Goal: Information Seeking & Learning: Find specific page/section

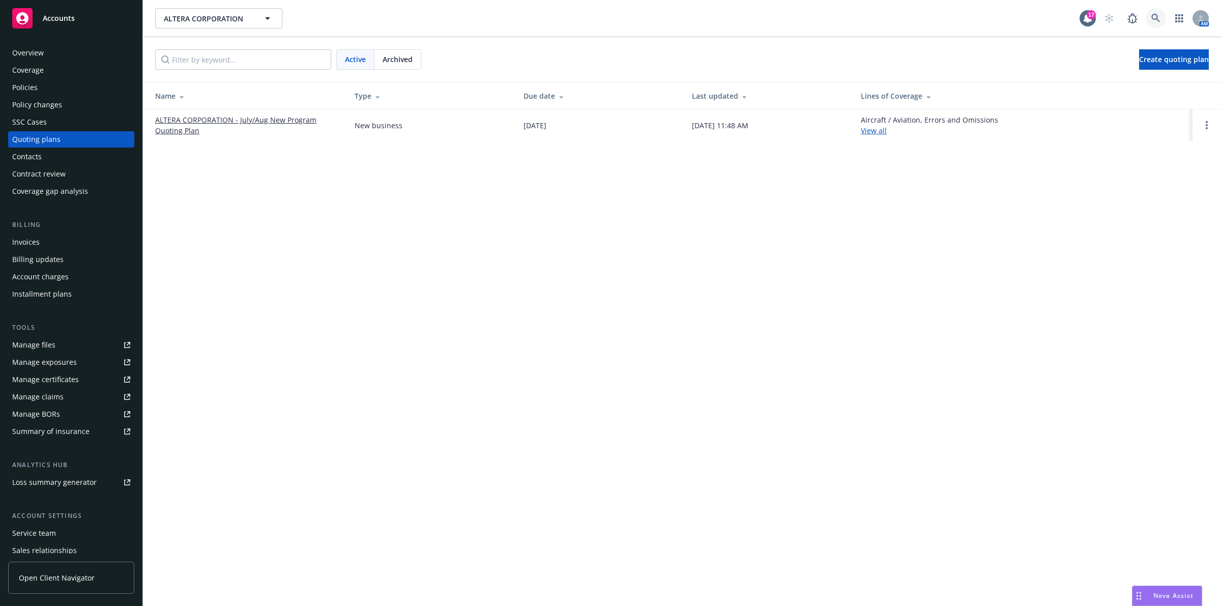
click at [813, 19] on icon at bounding box center [1155, 18] width 9 height 9
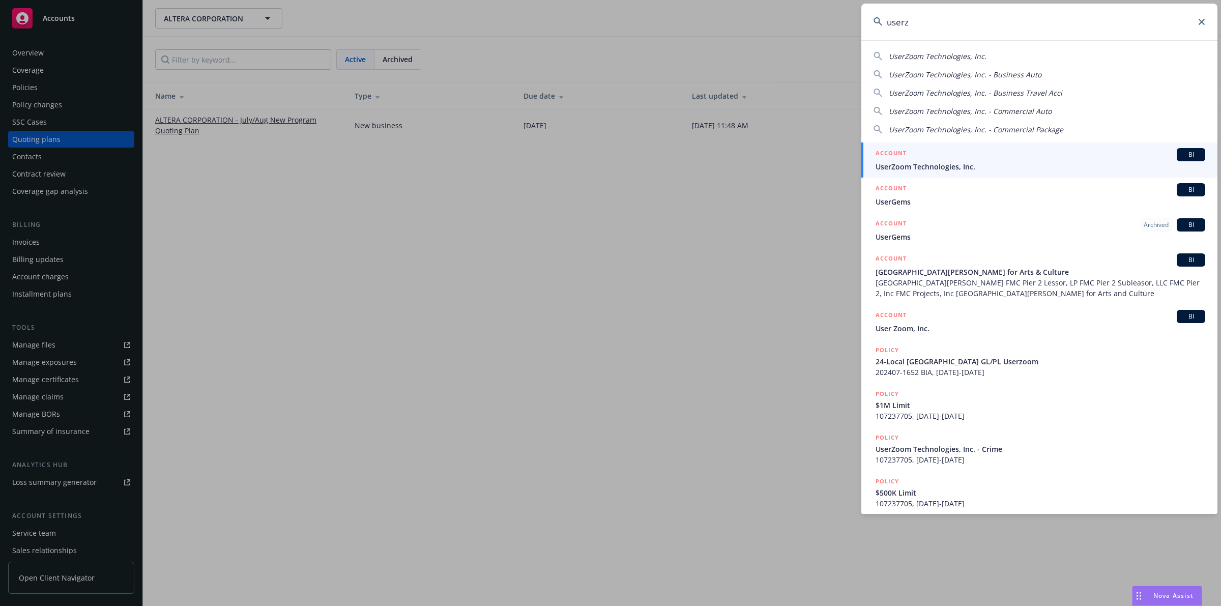
type input "userz"
click at [813, 146] on link "ACCOUNT BI UserZoom Technologies, Inc." at bounding box center [1039, 159] width 356 height 35
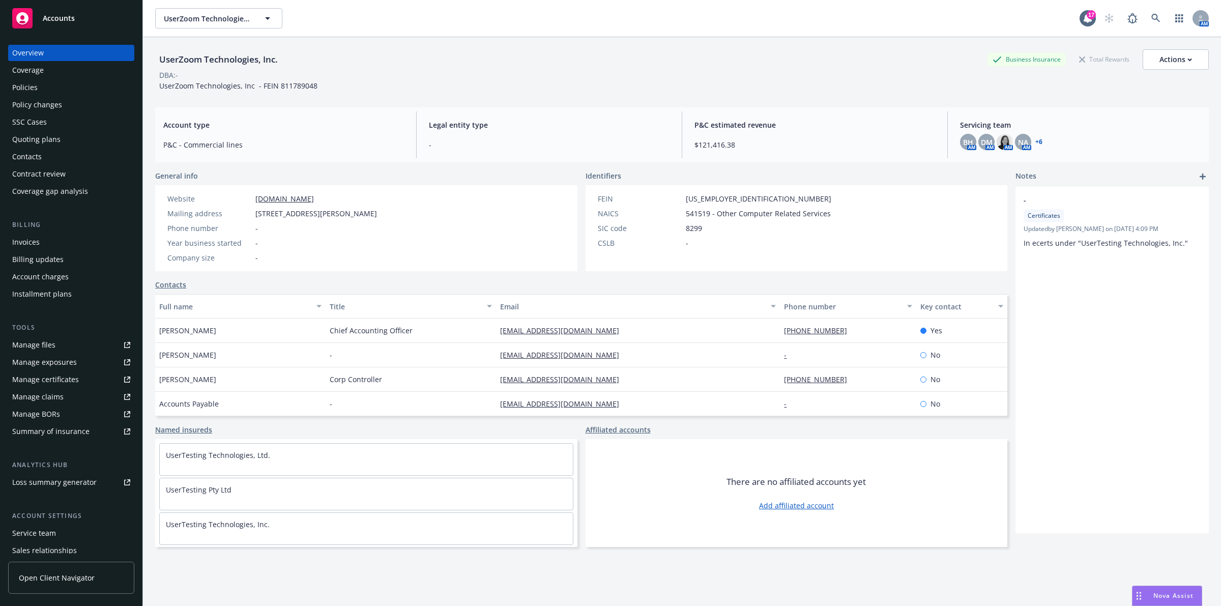
click at [82, 92] on div "Policies" at bounding box center [71, 87] width 118 height 16
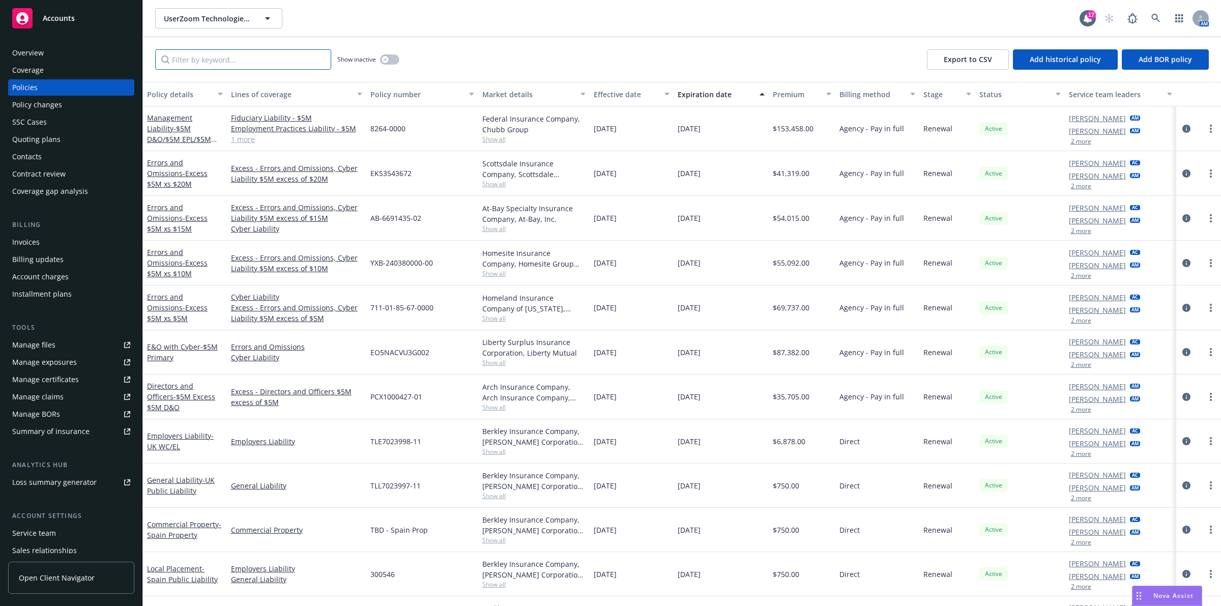
click at [219, 62] on input "Filter by keyword..." at bounding box center [243, 59] width 176 height 20
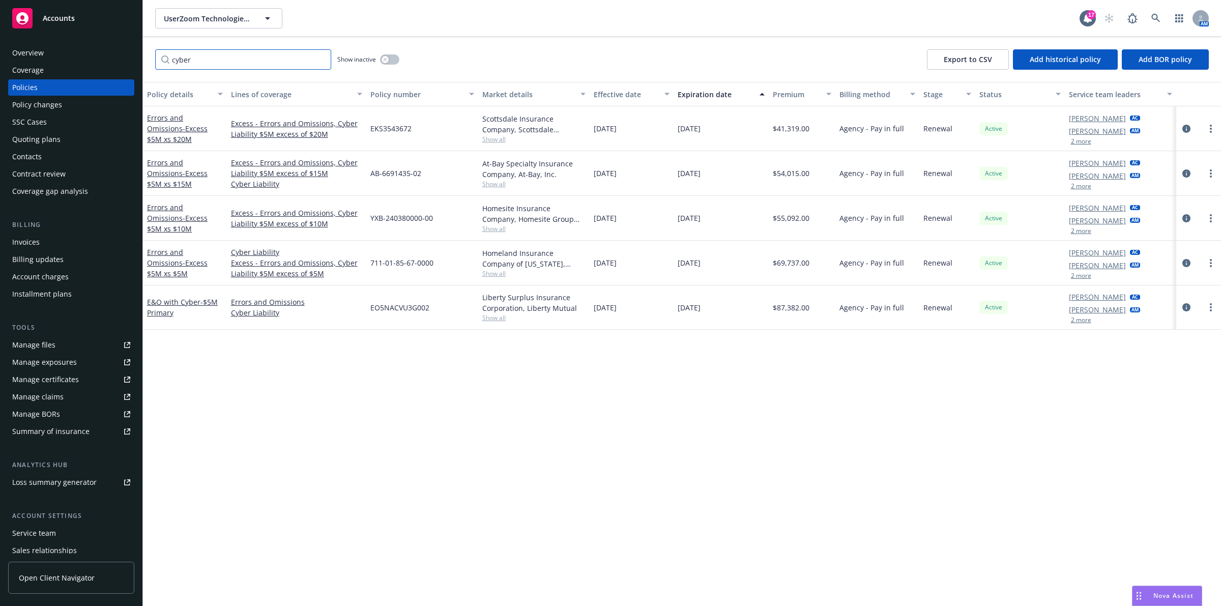
type input "cyber"
click at [813, 22] on icon at bounding box center [1155, 18] width 9 height 9
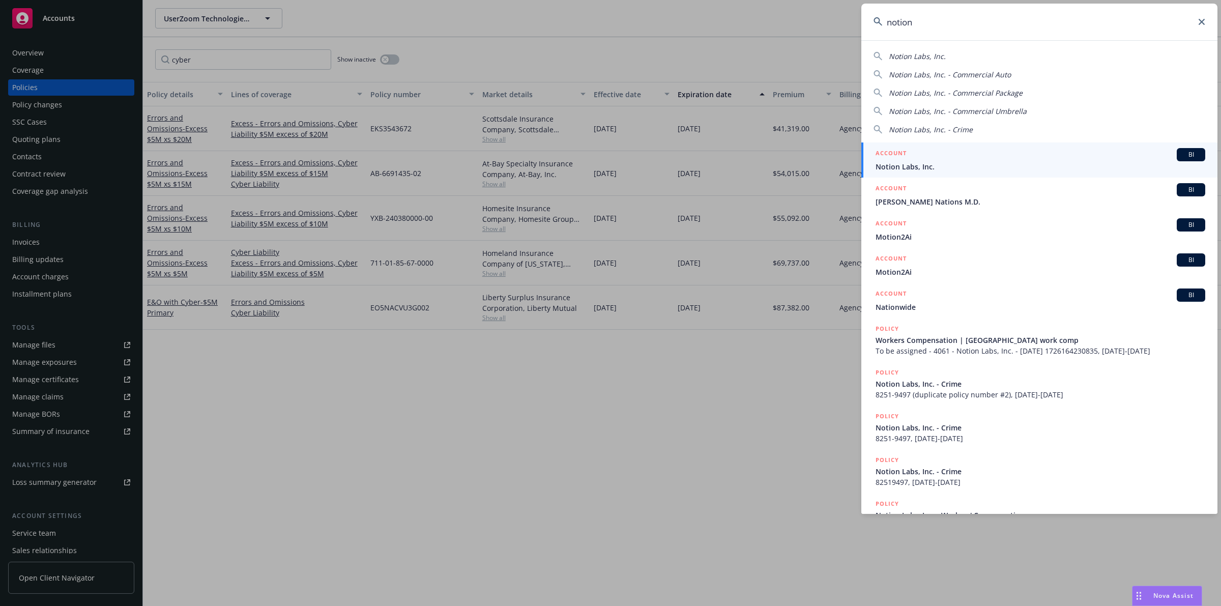
type input "notion"
click at [813, 169] on span "Notion Labs, Inc." at bounding box center [1040, 166] width 330 height 11
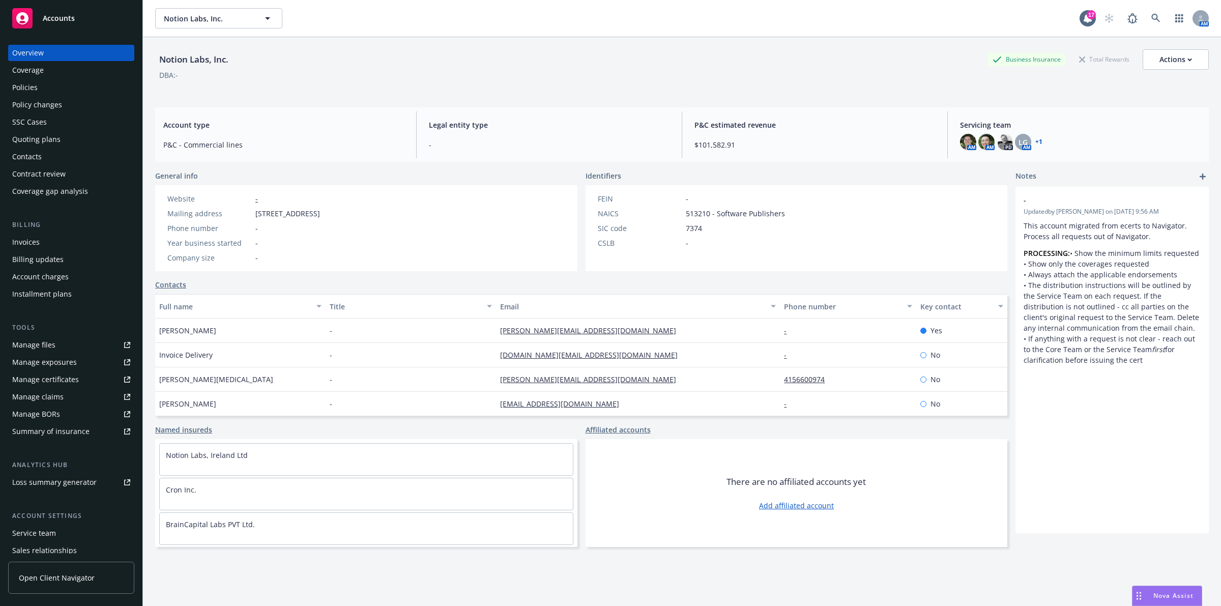
click at [56, 84] on div "Policies" at bounding box center [71, 87] width 118 height 16
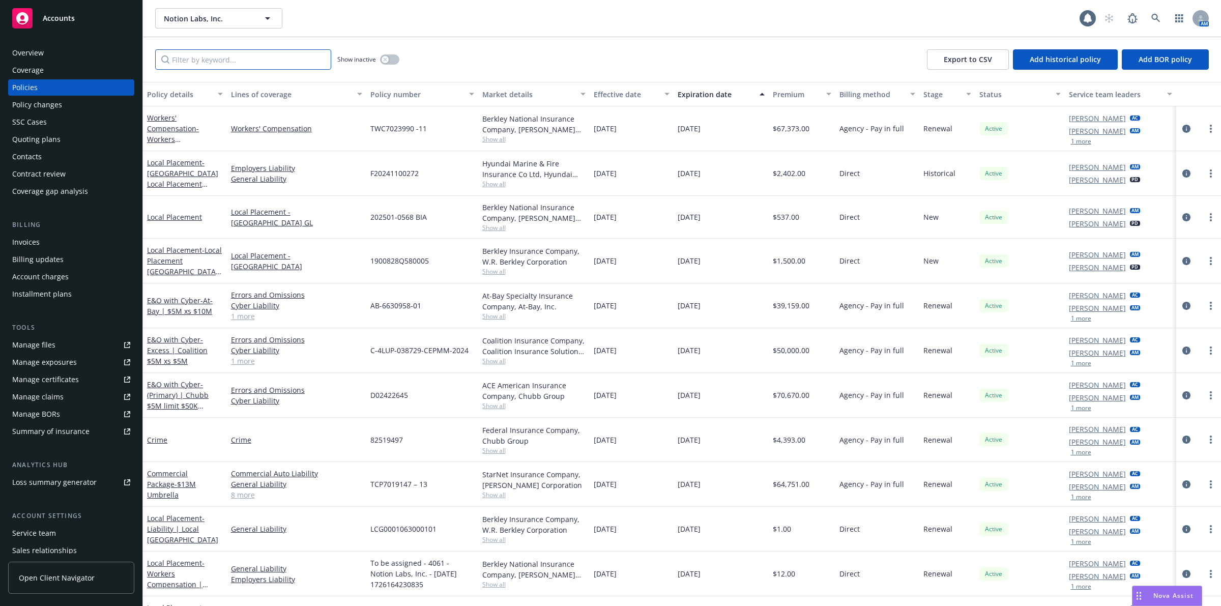
click at [245, 61] on input "Filter by keyword..." at bounding box center [243, 59] width 176 height 20
drag, startPoint x: 479, startPoint y: 82, endPoint x: 531, endPoint y: 48, distance: 62.6
click at [531, 48] on div "Show inactive Export to CSV Add historical policy Add BOR policy Policy details…" at bounding box center [682, 321] width 1078 height 569
click at [545, 47] on div "Show inactive Export to CSV Add historical policy Add BOR policy" at bounding box center [682, 59] width 1078 height 45
